Goal: Check status: Check status

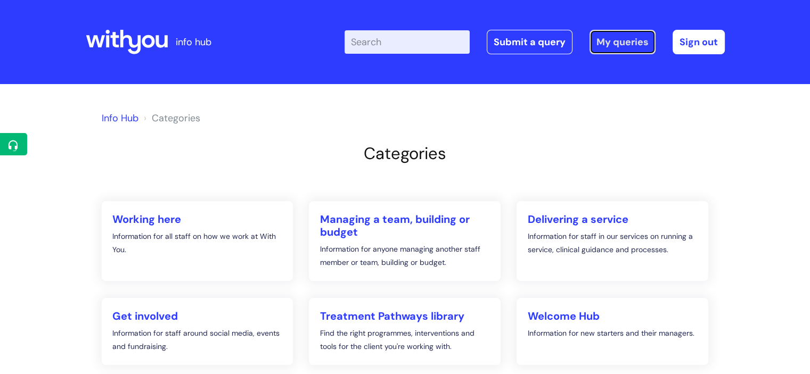
click at [620, 44] on link "My queries" at bounding box center [622, 42] width 66 height 24
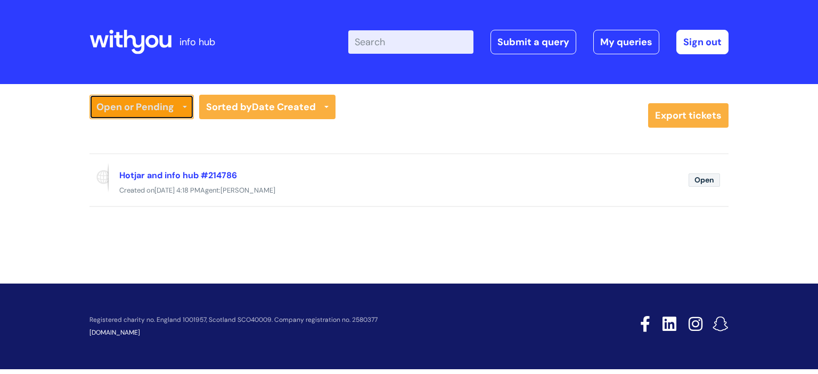
click at [144, 109] on link "Open or Pending" at bounding box center [141, 107] width 104 height 24
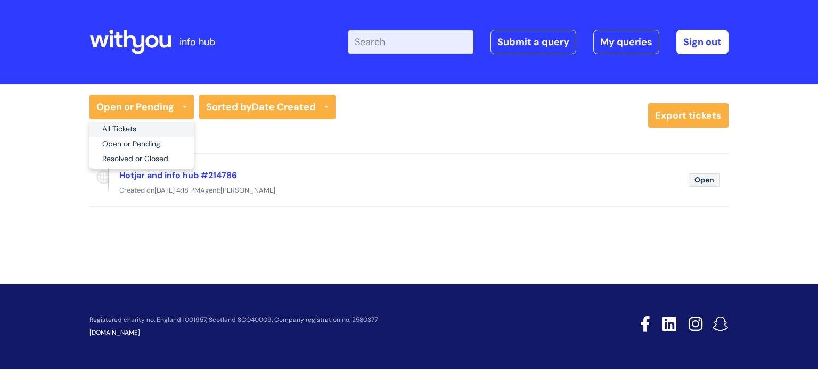
click at [134, 126] on link "All Tickets" at bounding box center [141, 129] width 104 height 15
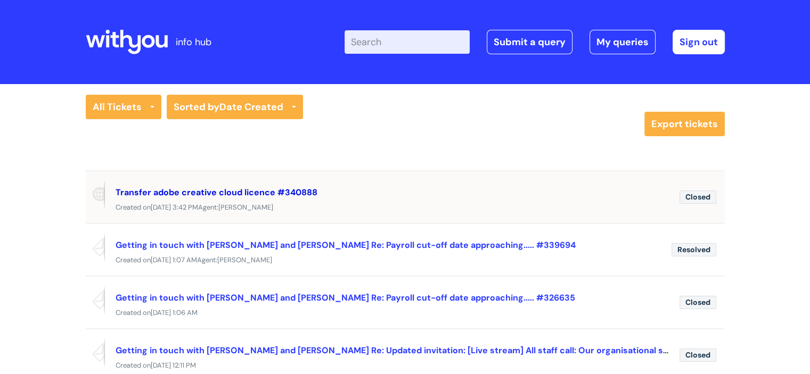
click at [192, 191] on link "Transfer adobe creative cloud licence #340888" at bounding box center [217, 192] width 202 height 11
